Goal: Check status

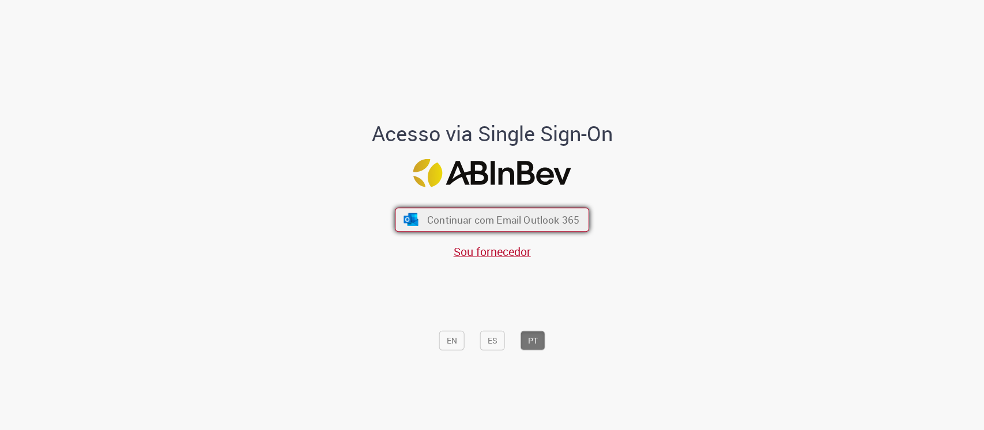
click at [420, 222] on button "Continuar com Email Outlook 365" at bounding box center [492, 219] width 194 height 24
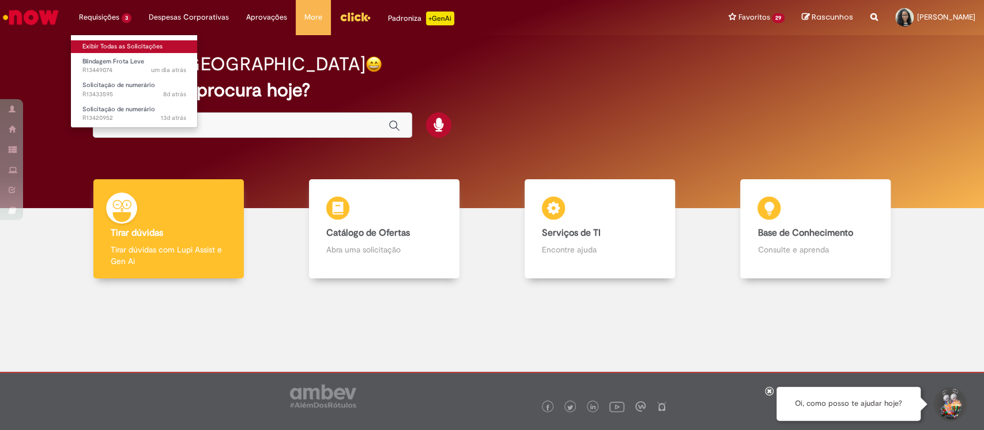
click at [138, 48] on link "Exibir Todas as Solicitações" at bounding box center [134, 46] width 127 height 13
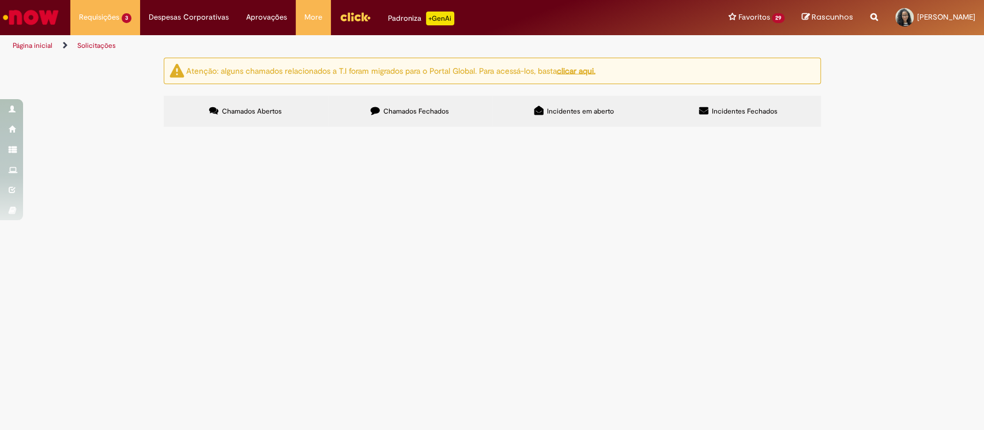
click at [0, 0] on span "Acordo Comercial Match - Rede Bem Barato 5M" at bounding box center [0, 0] width 0 height 0
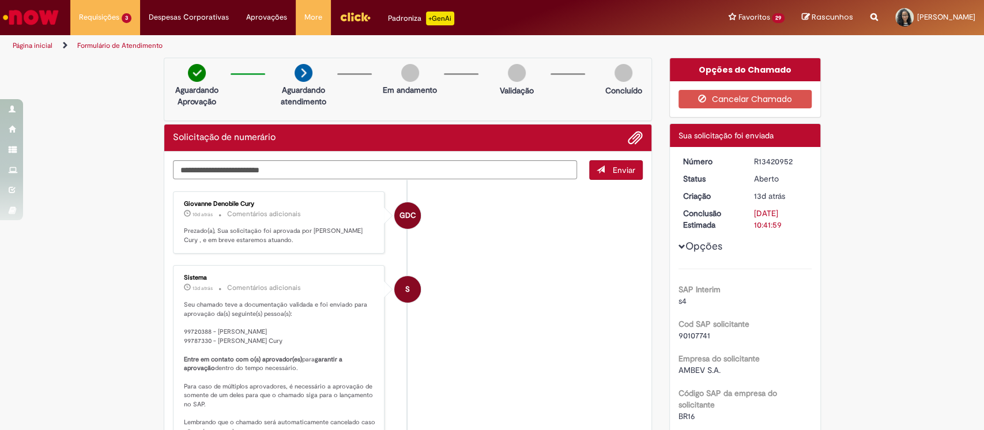
click at [776, 163] on div "R13420952" at bounding box center [781, 162] width 54 height 12
copy div "R13420952"
